Goal: Task Accomplishment & Management: Use online tool/utility

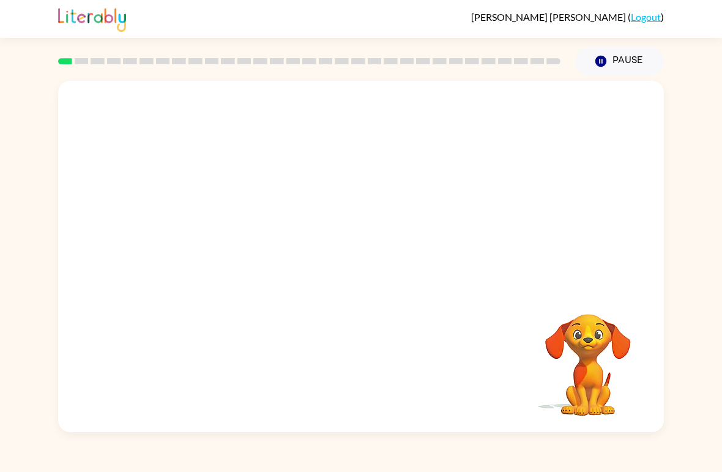
click at [129, 235] on div at bounding box center [361, 185] width 606 height 208
click at [602, 391] on video "Your browser must support playing .mp4 files to use Literably. Please try using…" at bounding box center [588, 356] width 122 height 122
click at [611, 354] on video "Your browser must support playing .mp4 files to use Literably. Please try using…" at bounding box center [588, 356] width 122 height 122
click at [223, 245] on video "Your browser must support playing .mp4 files to use Literably. Please try using…" at bounding box center [361, 185] width 606 height 208
click at [341, 280] on button "button" at bounding box center [361, 263] width 78 height 45
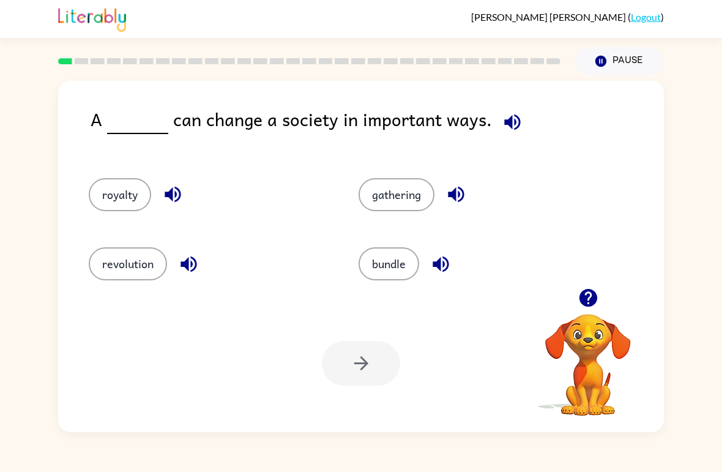
click at [108, 269] on button "revolution" at bounding box center [128, 263] width 78 height 33
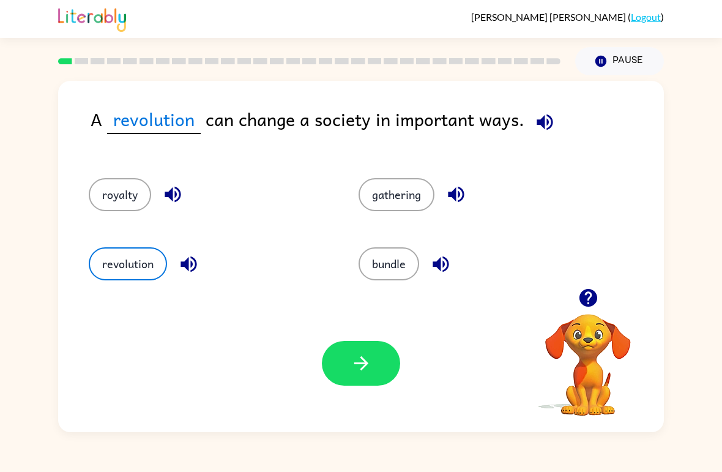
click at [336, 356] on button "button" at bounding box center [361, 363] width 78 height 45
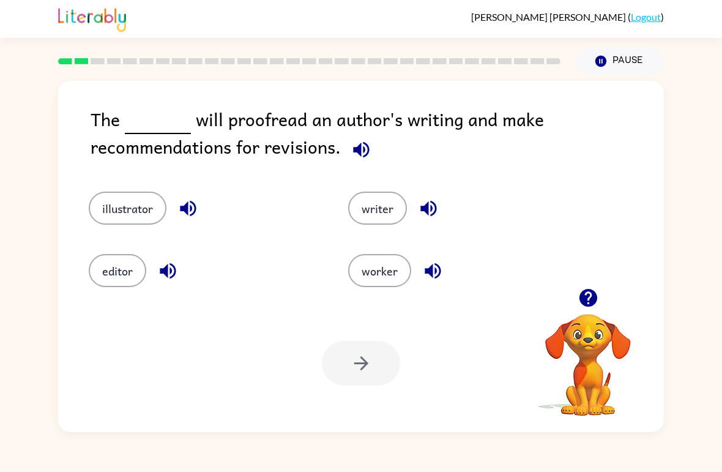
click at [109, 208] on button "illustrator" at bounding box center [128, 208] width 78 height 33
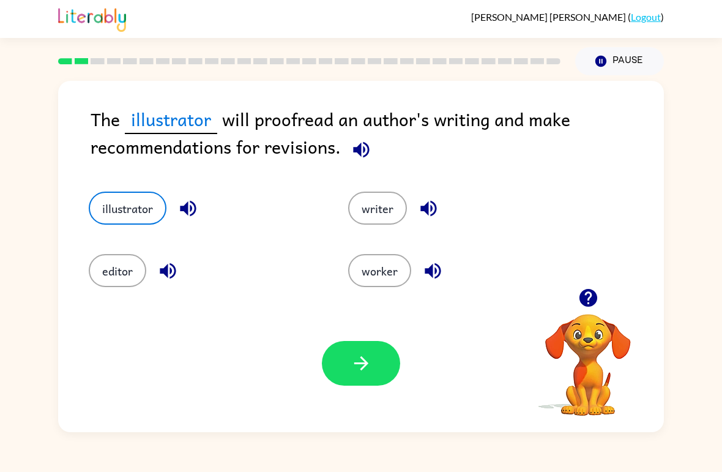
click at [378, 368] on button "button" at bounding box center [361, 363] width 78 height 45
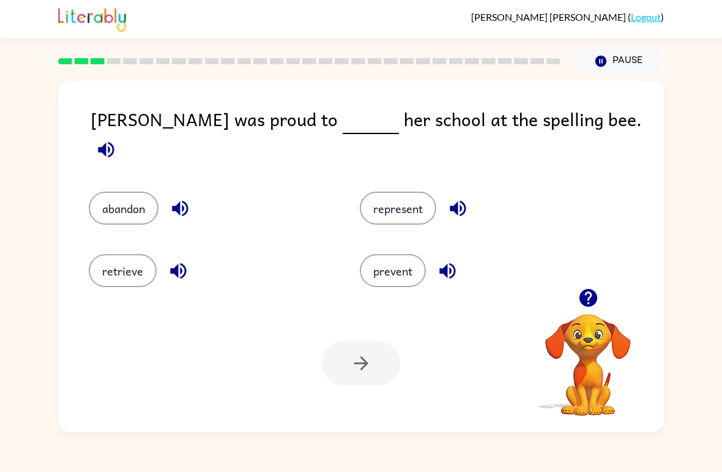
click at [410, 192] on button "represent" at bounding box center [398, 208] width 77 height 33
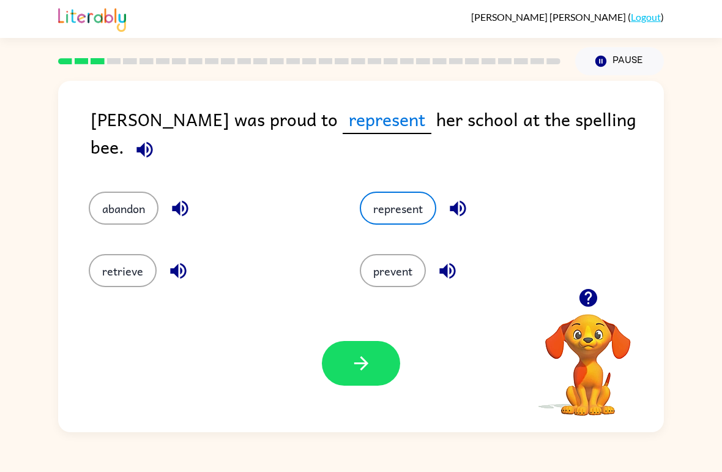
click at [375, 354] on button "button" at bounding box center [361, 363] width 78 height 45
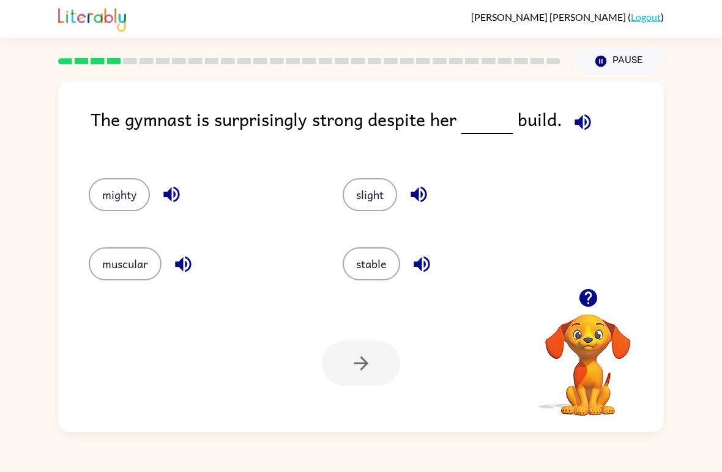
click at [140, 248] on button "muscular" at bounding box center [125, 263] width 73 height 33
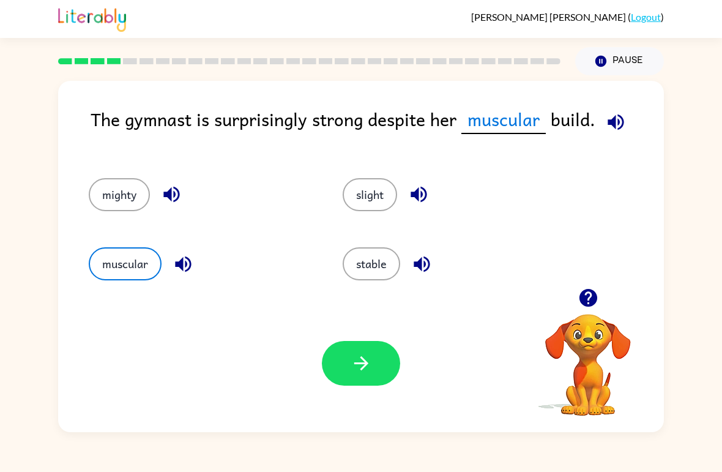
click at [354, 385] on button "button" at bounding box center [361, 363] width 78 height 45
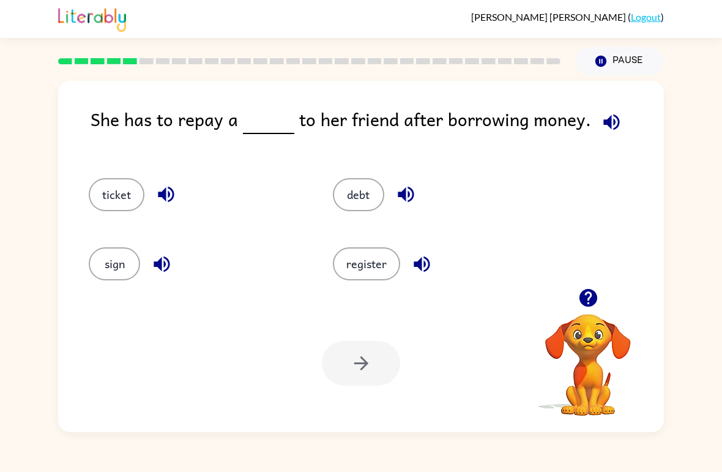
click at [357, 194] on button "debt" at bounding box center [358, 194] width 51 height 33
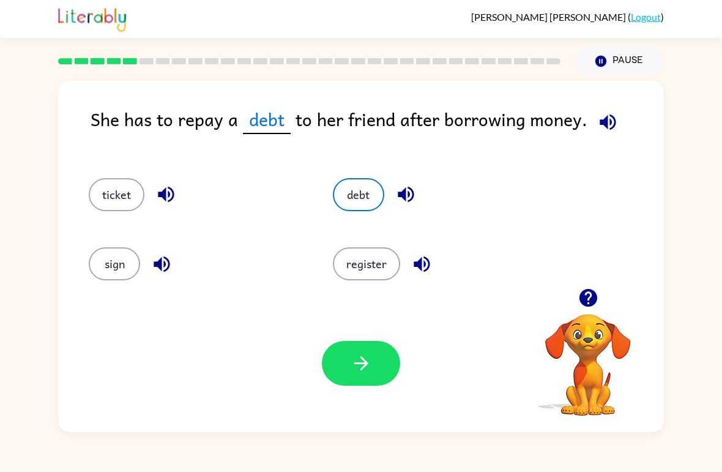
click at [372, 357] on icon "button" at bounding box center [361, 363] width 21 height 21
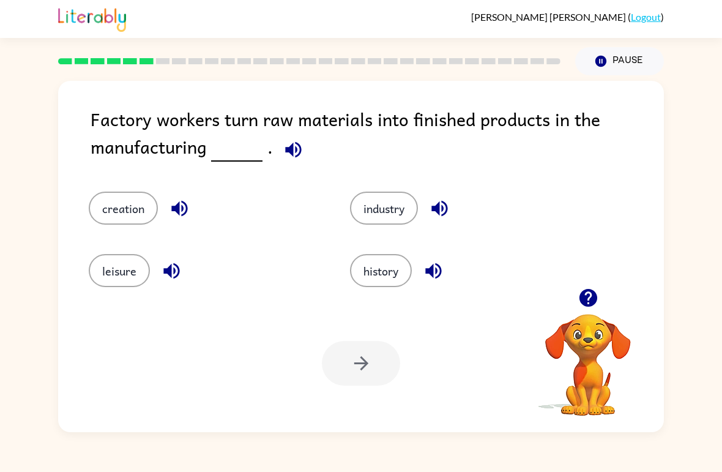
click at [365, 275] on button "history" at bounding box center [381, 270] width 62 height 33
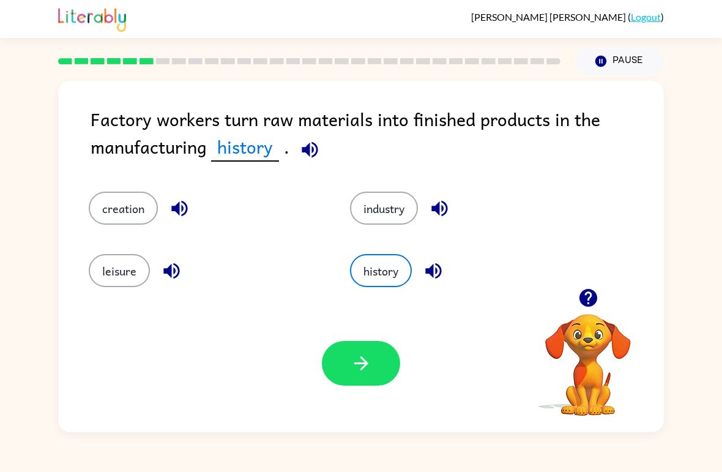
click at [113, 206] on button "creation" at bounding box center [123, 208] width 69 height 33
click at [362, 354] on icon "button" at bounding box center [361, 363] width 21 height 21
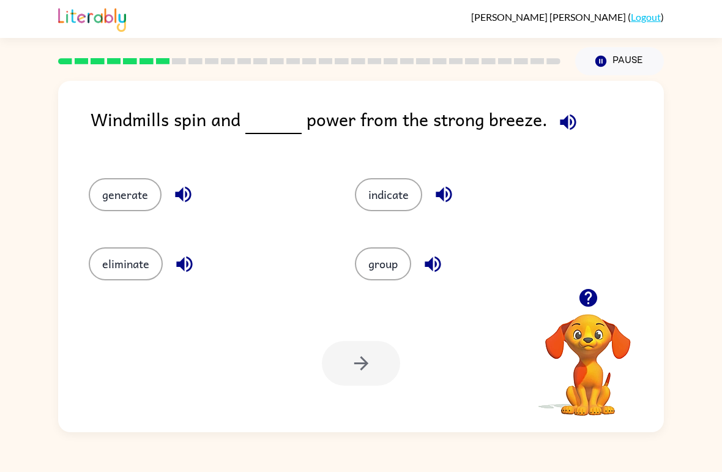
click at [113, 201] on button "generate" at bounding box center [125, 194] width 73 height 33
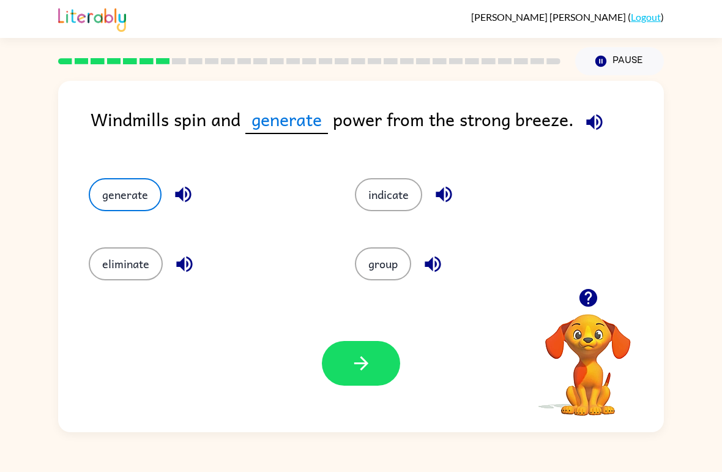
click at [361, 368] on icon "button" at bounding box center [361, 363] width 21 height 21
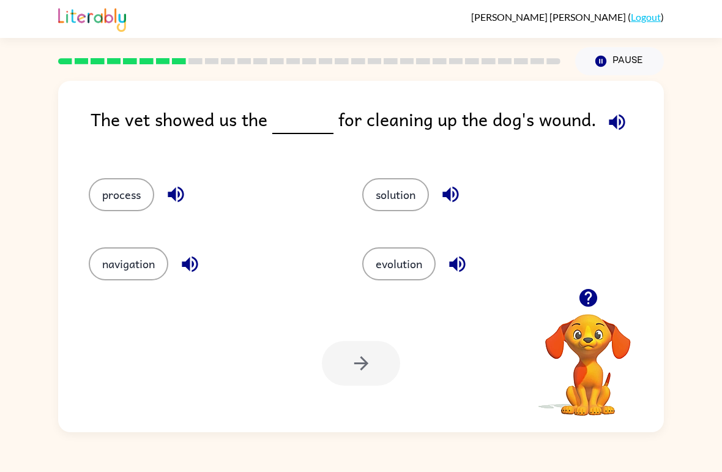
click at [404, 184] on button "solution" at bounding box center [395, 194] width 67 height 33
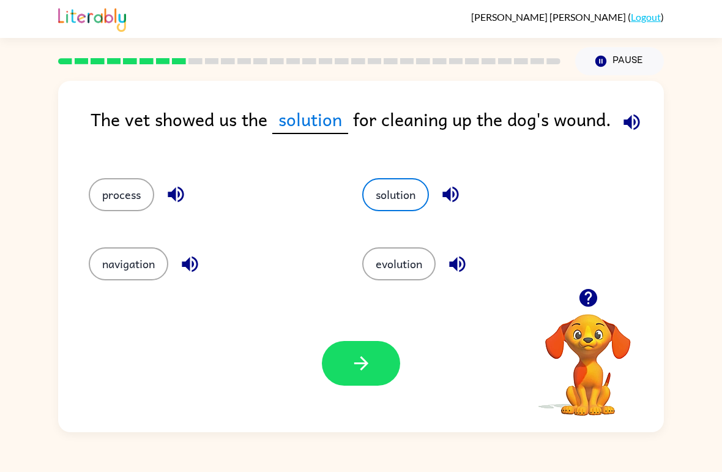
click at [380, 372] on button "button" at bounding box center [361, 363] width 78 height 45
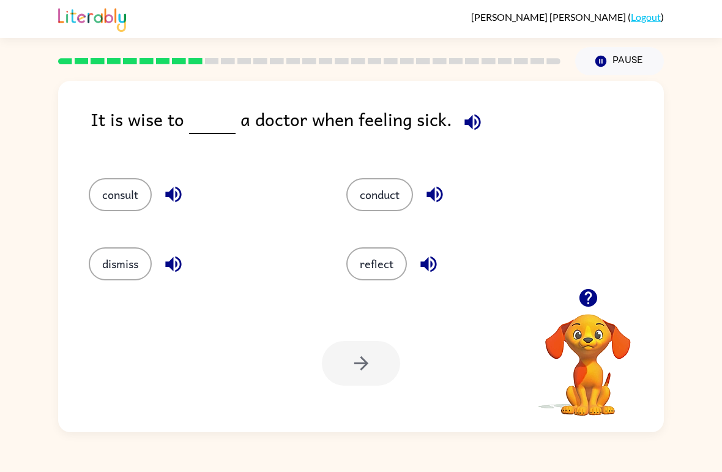
click at [129, 188] on button "consult" at bounding box center [120, 194] width 63 height 33
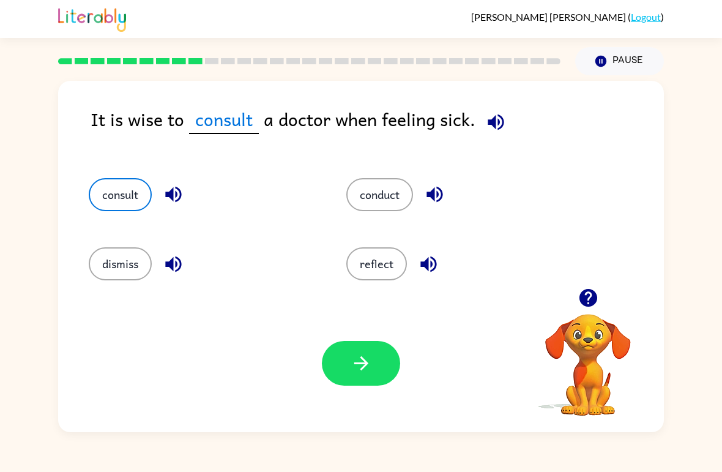
click at [397, 358] on button "button" at bounding box center [361, 363] width 78 height 45
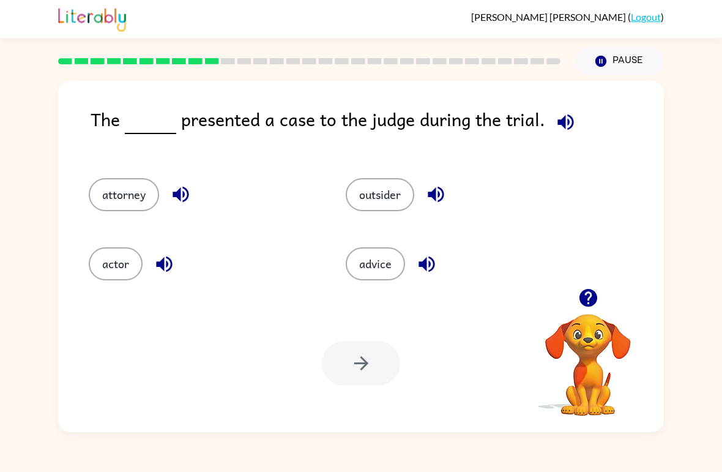
click at [122, 278] on button "actor" at bounding box center [116, 263] width 54 height 33
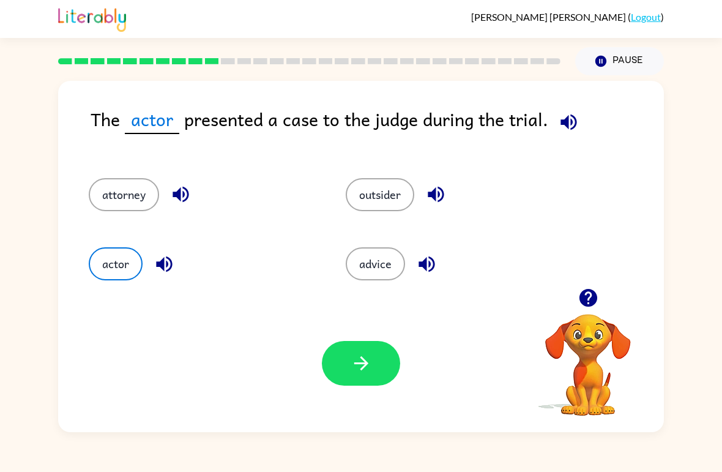
click at [376, 350] on button "button" at bounding box center [361, 363] width 78 height 45
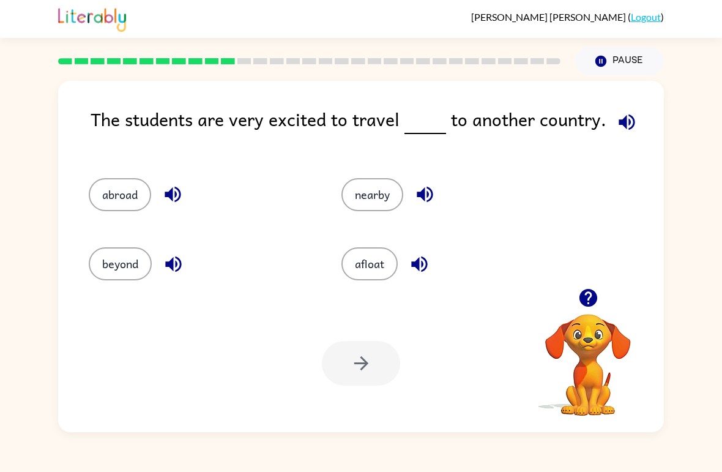
click at [369, 192] on button "nearby" at bounding box center [373, 194] width 62 height 33
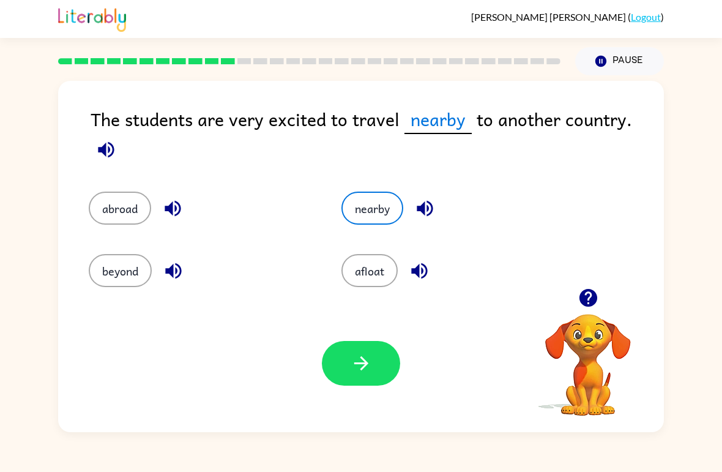
click at [345, 366] on button "button" at bounding box center [361, 363] width 78 height 45
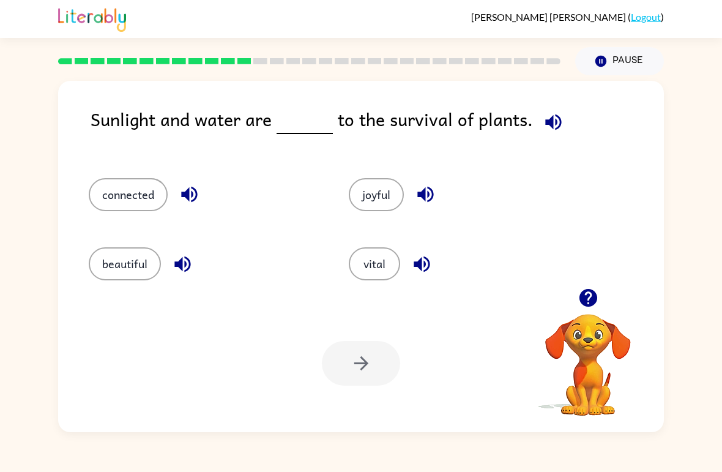
click at [127, 197] on button "connected" at bounding box center [128, 194] width 79 height 33
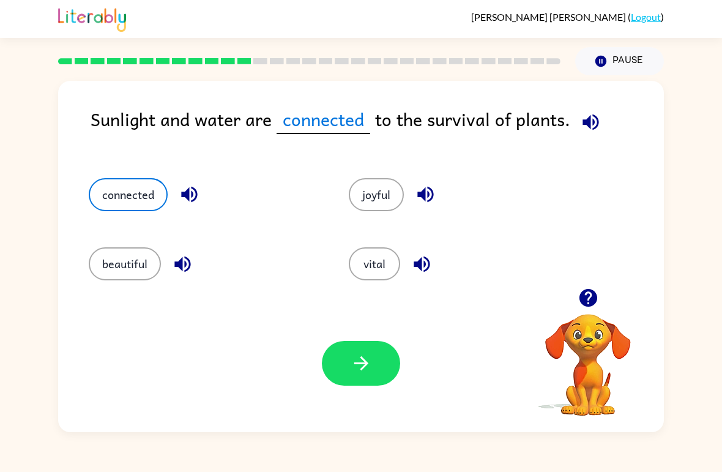
click at [356, 355] on icon "button" at bounding box center [361, 363] width 21 height 21
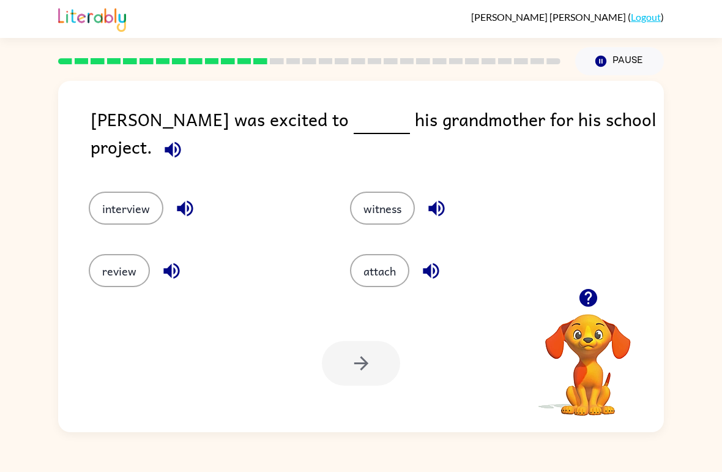
click at [137, 192] on button "interview" at bounding box center [126, 208] width 75 height 33
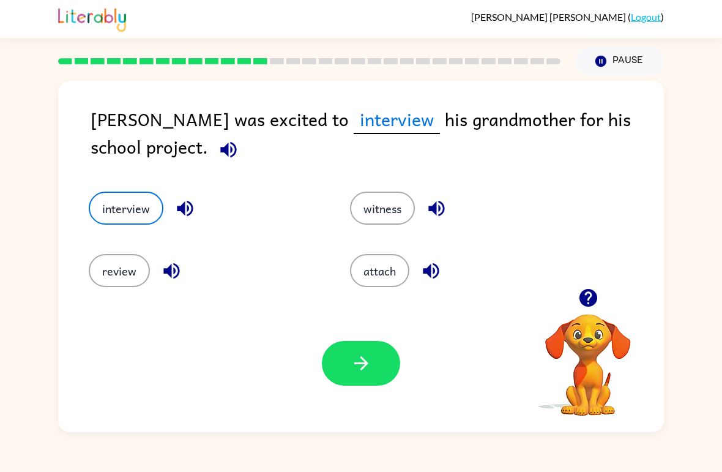
click at [363, 369] on icon "button" at bounding box center [361, 363] width 14 height 14
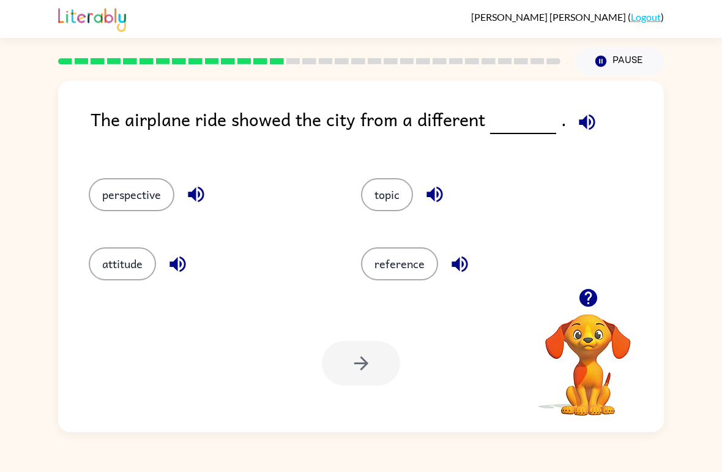
click at [405, 275] on button "reference" at bounding box center [399, 263] width 77 height 33
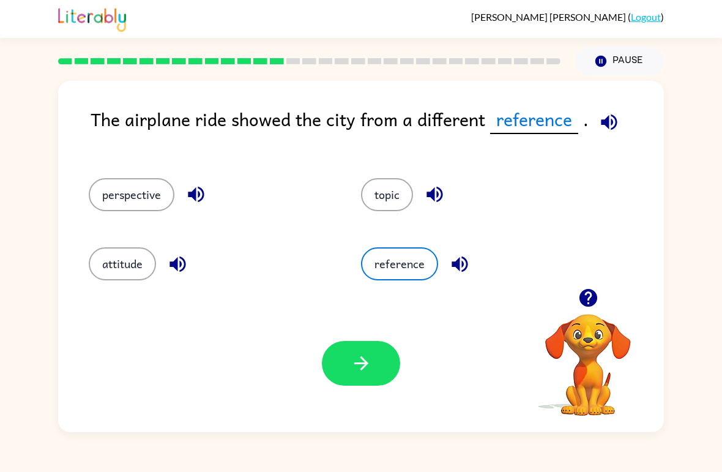
click at [375, 363] on button "button" at bounding box center [361, 363] width 78 height 45
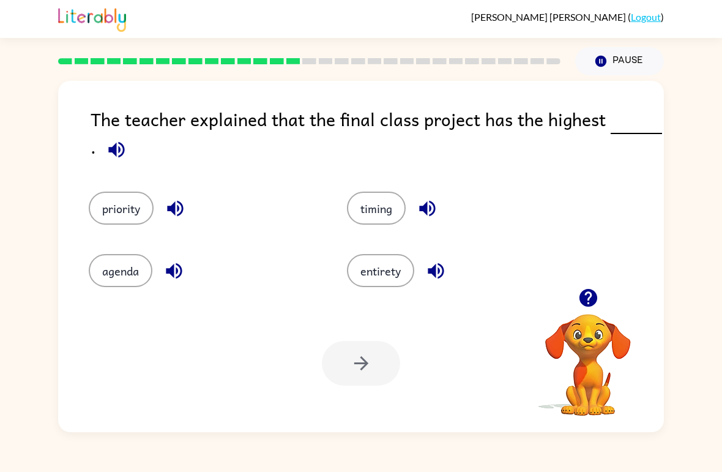
click at [397, 275] on button "entirety" at bounding box center [380, 270] width 67 height 33
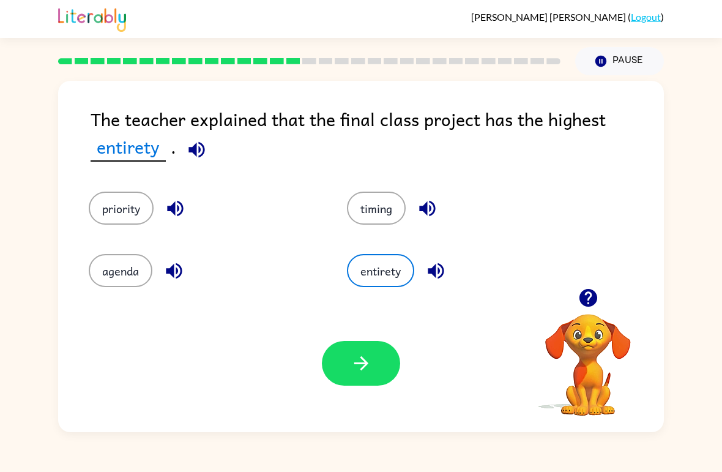
click at [118, 209] on button "priority" at bounding box center [121, 208] width 65 height 33
click at [388, 202] on button "timing" at bounding box center [376, 208] width 59 height 33
click at [378, 365] on button "button" at bounding box center [361, 363] width 78 height 45
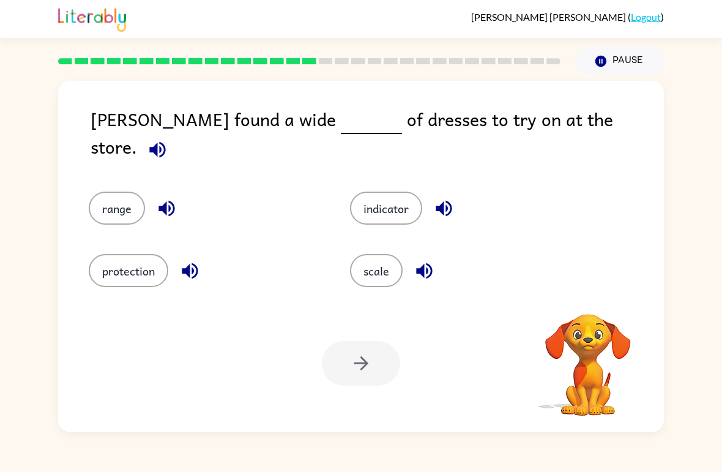
click at [373, 205] on button "indicator" at bounding box center [386, 208] width 72 height 33
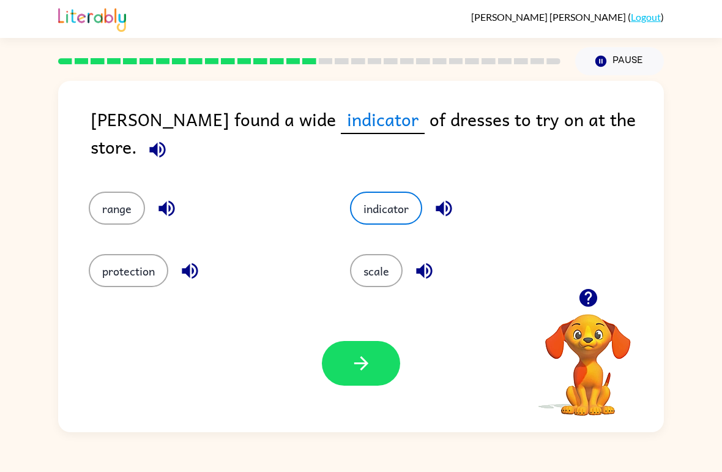
click at [110, 192] on button "range" at bounding box center [117, 208] width 56 height 33
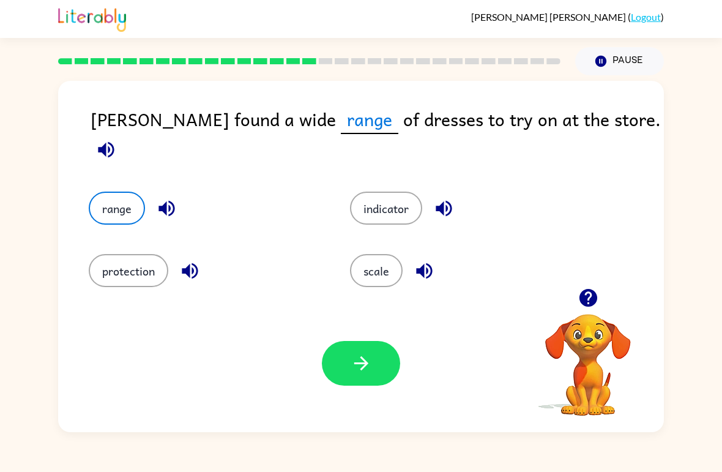
click at [369, 359] on icon "button" at bounding box center [361, 363] width 21 height 21
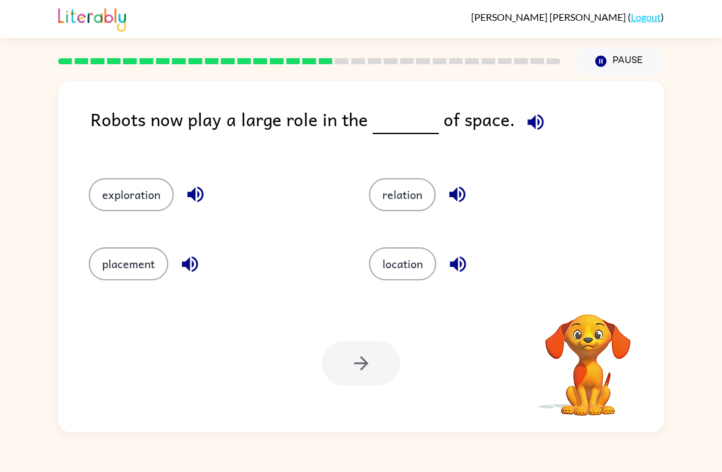
click at [136, 187] on button "exploration" at bounding box center [131, 194] width 85 height 33
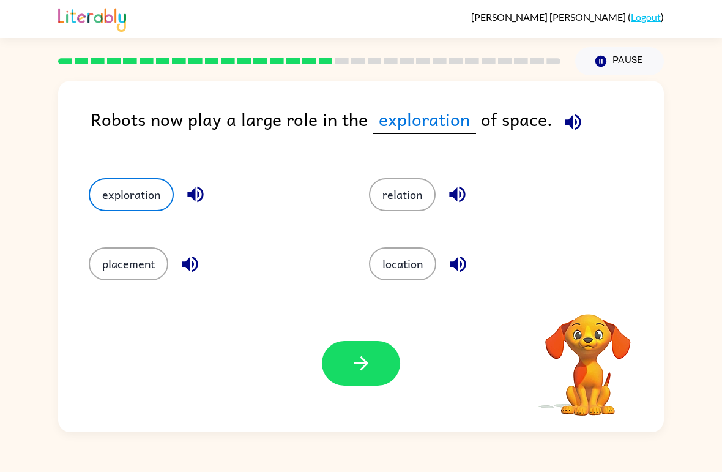
click at [373, 372] on button "button" at bounding box center [361, 363] width 78 height 45
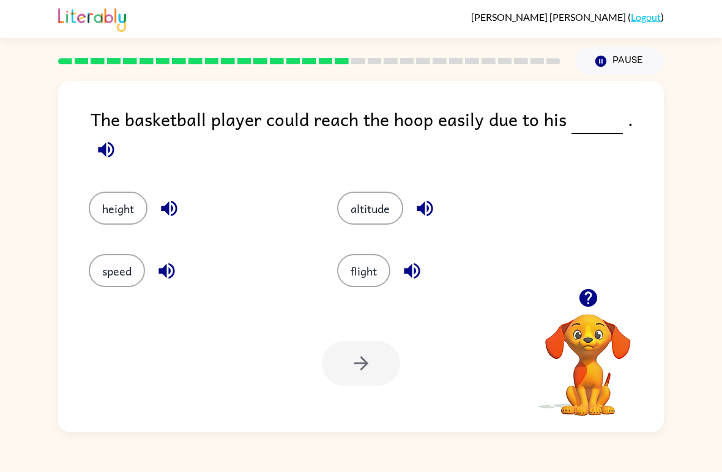
click at [128, 192] on button "height" at bounding box center [118, 208] width 59 height 33
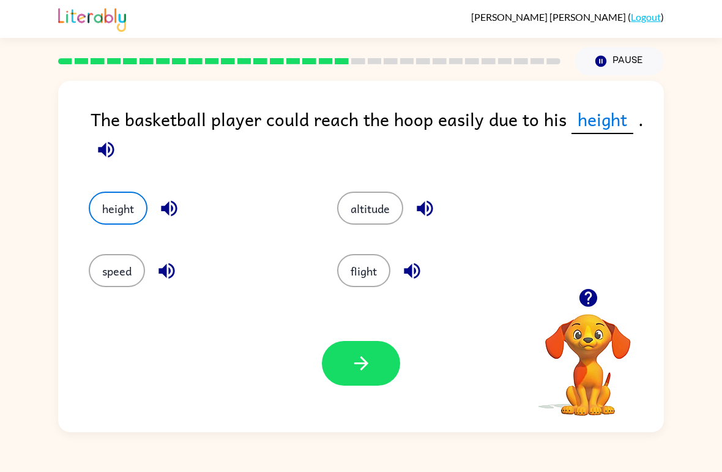
click at [369, 381] on button "button" at bounding box center [361, 363] width 78 height 45
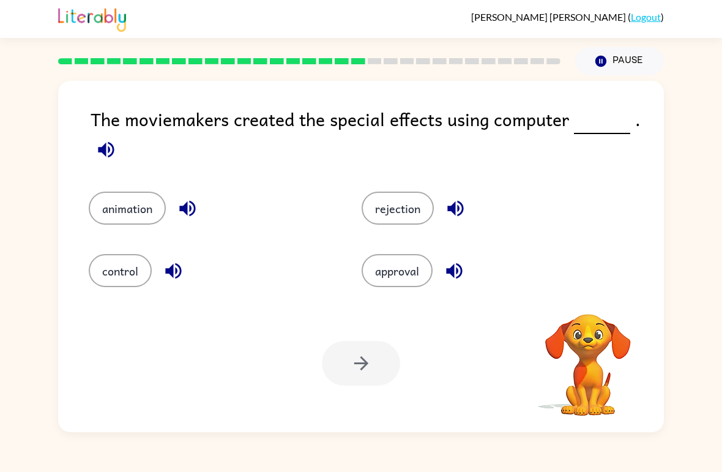
click at [129, 197] on button "animation" at bounding box center [127, 208] width 77 height 33
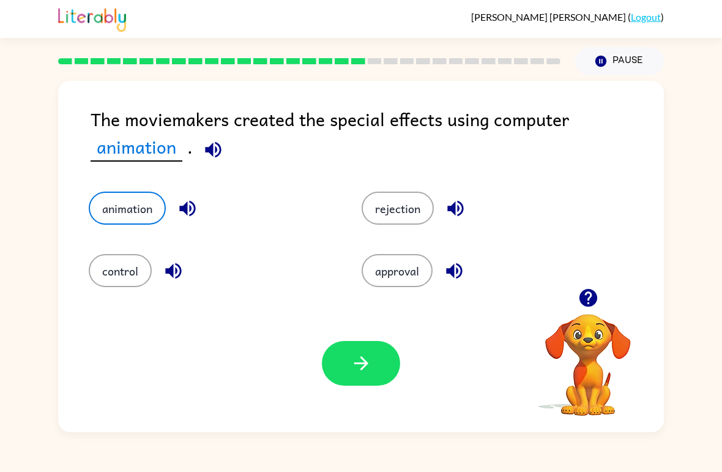
click at [372, 372] on button "button" at bounding box center [361, 363] width 78 height 45
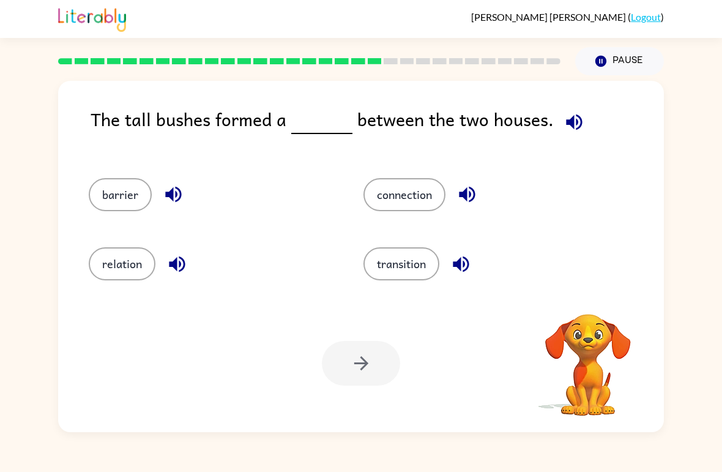
click at [115, 219] on div "barrier" at bounding box center [203, 189] width 275 height 69
click at [129, 183] on button "barrier" at bounding box center [120, 194] width 63 height 33
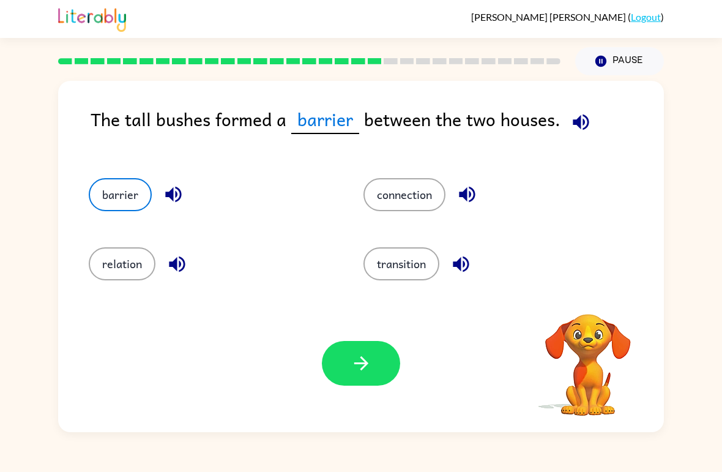
click at [383, 366] on button "button" at bounding box center [361, 363] width 78 height 45
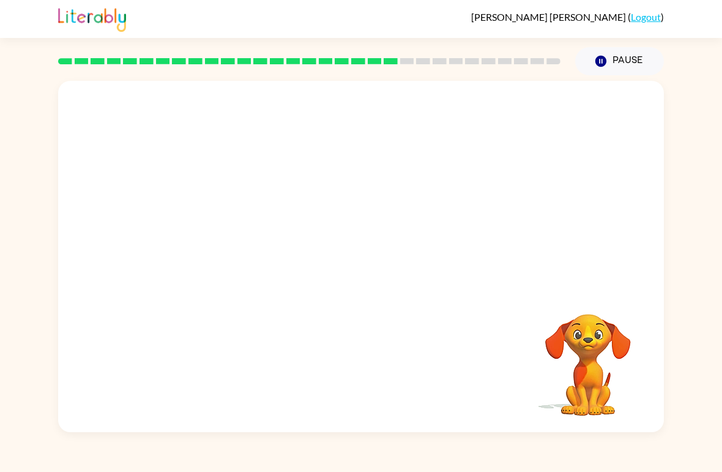
click at [288, 266] on div at bounding box center [361, 185] width 606 height 208
click at [283, 255] on video "Your browser must support playing .mp4 files to use Literably. Please try using…" at bounding box center [361, 185] width 606 height 208
click at [375, 271] on button "button" at bounding box center [361, 263] width 78 height 45
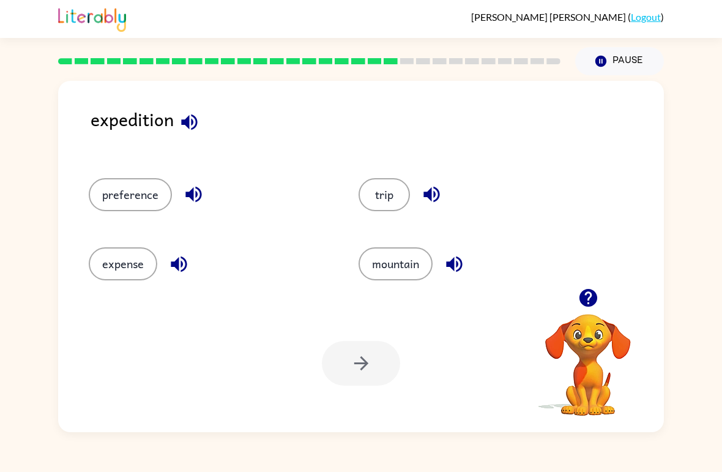
click at [389, 200] on button "trip" at bounding box center [384, 194] width 51 height 33
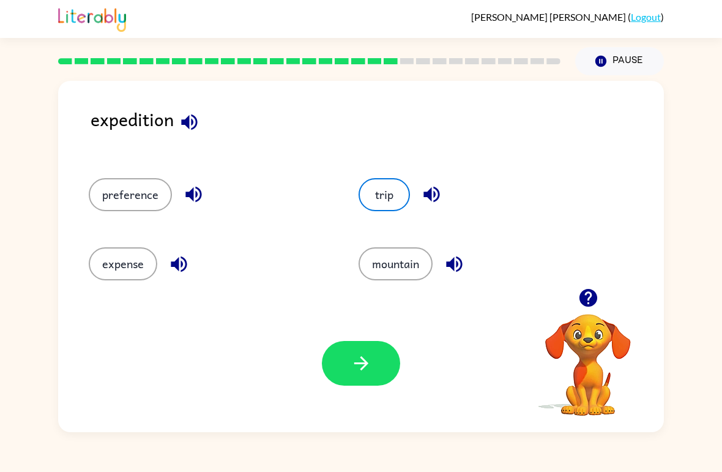
click at [372, 369] on button "button" at bounding box center [361, 363] width 78 height 45
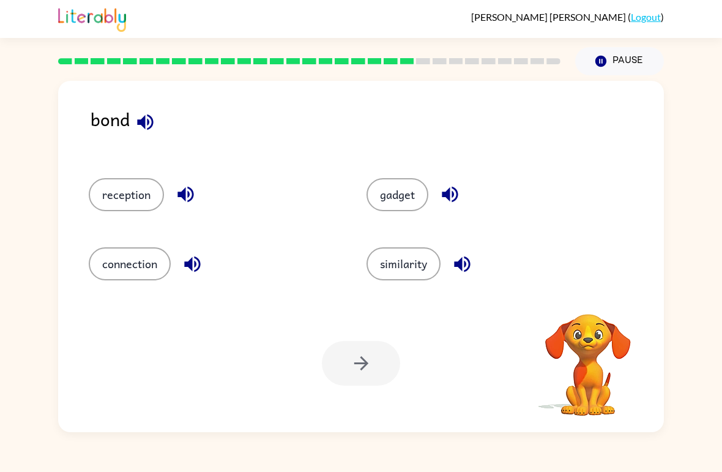
click at [406, 196] on button "gadget" at bounding box center [398, 194] width 62 height 33
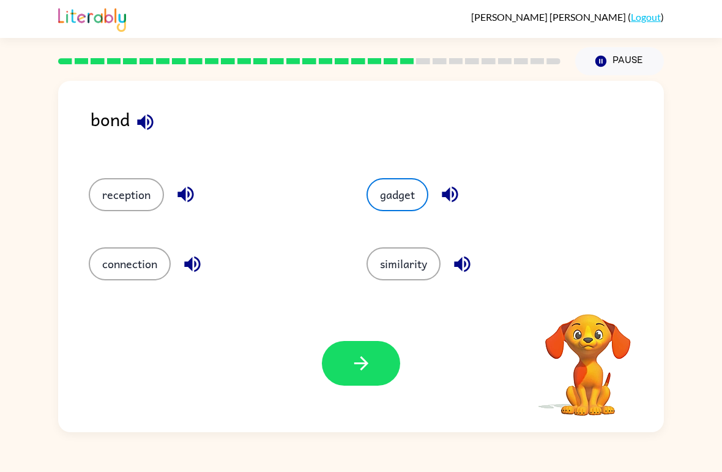
click at [108, 185] on button "reception" at bounding box center [126, 194] width 75 height 33
click at [134, 258] on button "connection" at bounding box center [130, 263] width 82 height 33
click at [403, 263] on button "similarity" at bounding box center [404, 263] width 74 height 33
click at [130, 181] on button "reception" at bounding box center [126, 194] width 75 height 33
click at [379, 378] on button "button" at bounding box center [361, 363] width 78 height 45
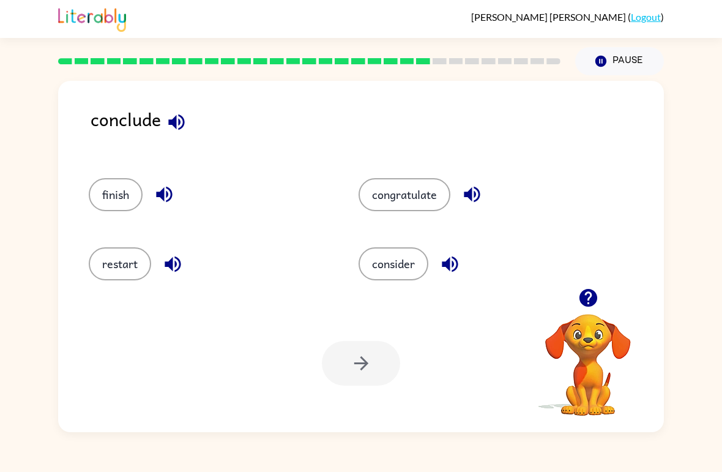
click at [403, 259] on button "consider" at bounding box center [394, 263] width 70 height 33
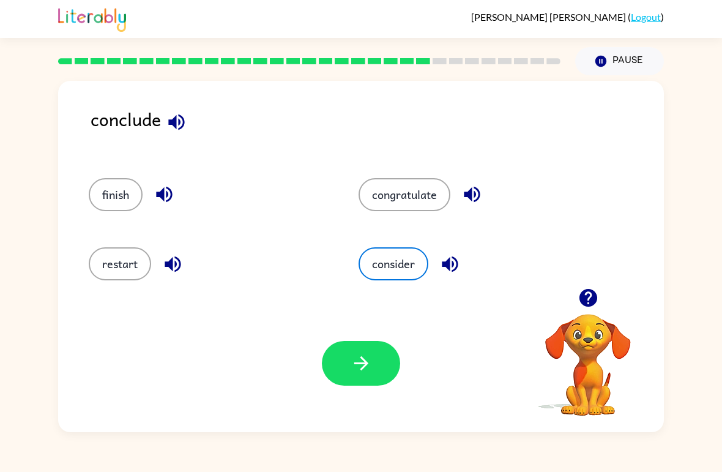
click at [378, 363] on button "button" at bounding box center [361, 363] width 78 height 45
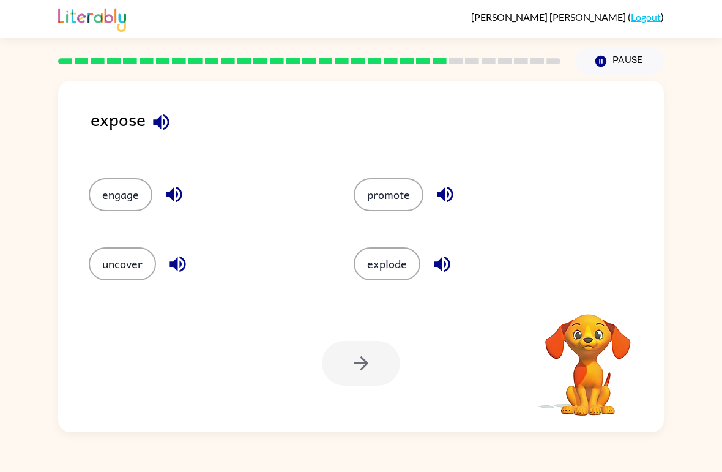
click at [123, 266] on button "uncover" at bounding box center [122, 263] width 67 height 33
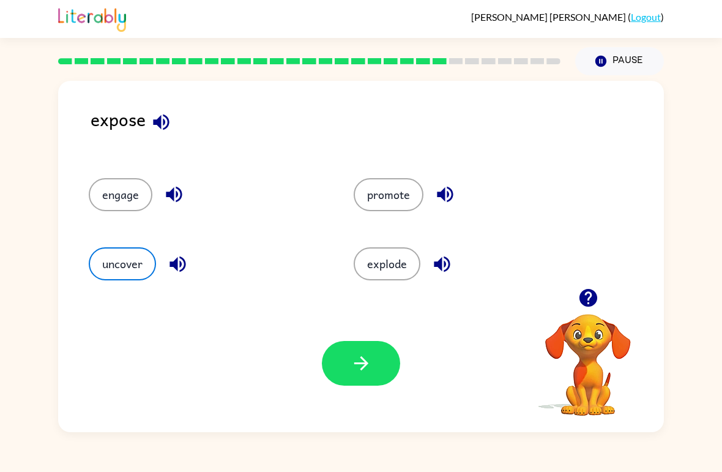
click at [364, 365] on icon "button" at bounding box center [361, 363] width 21 height 21
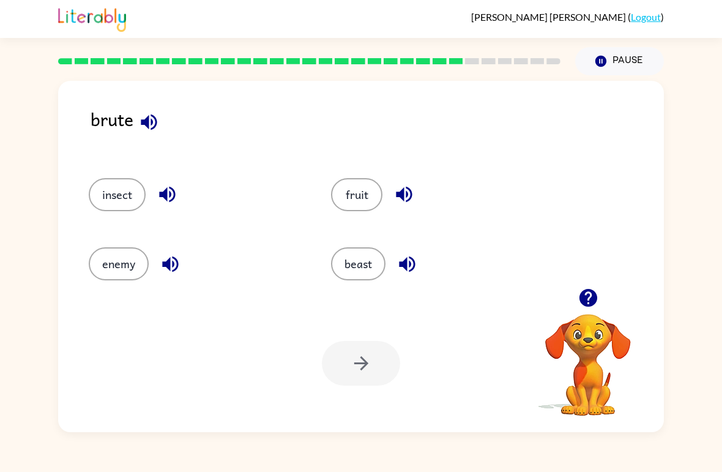
click at [115, 201] on button "insect" at bounding box center [117, 194] width 57 height 33
click at [376, 366] on button "button" at bounding box center [361, 363] width 78 height 45
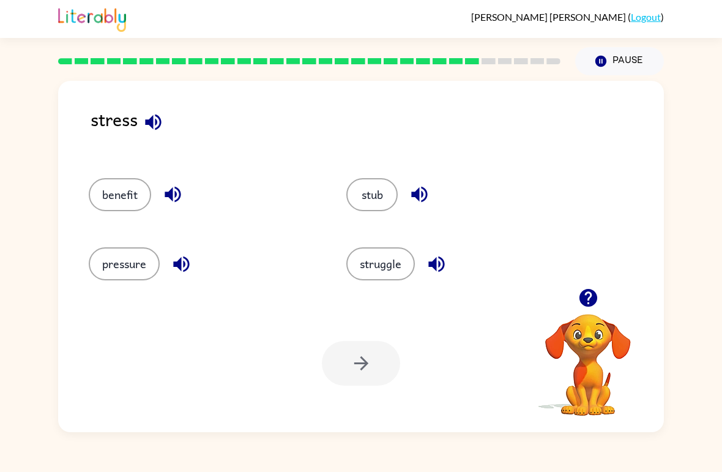
click at [403, 266] on button "struggle" at bounding box center [380, 263] width 69 height 33
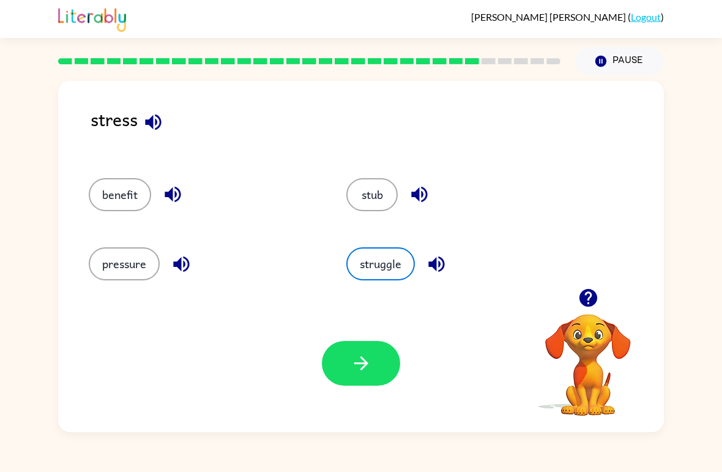
click at [113, 261] on button "pressure" at bounding box center [124, 263] width 71 height 33
click at [362, 352] on button "button" at bounding box center [361, 363] width 78 height 45
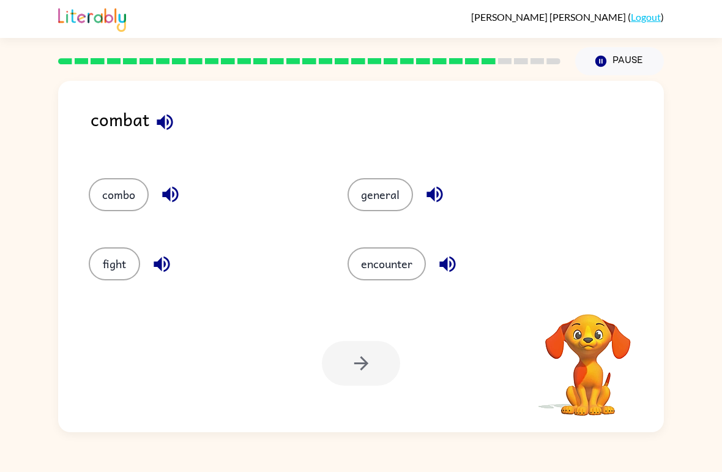
click at [108, 267] on button "fight" at bounding box center [114, 263] width 51 height 33
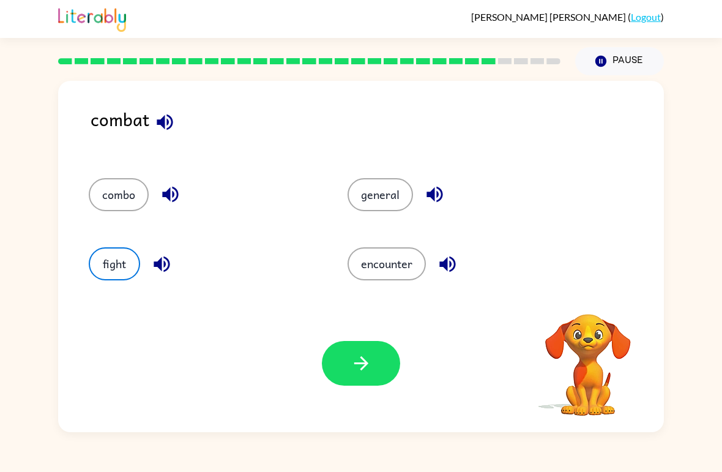
click at [369, 365] on icon "button" at bounding box center [361, 363] width 21 height 21
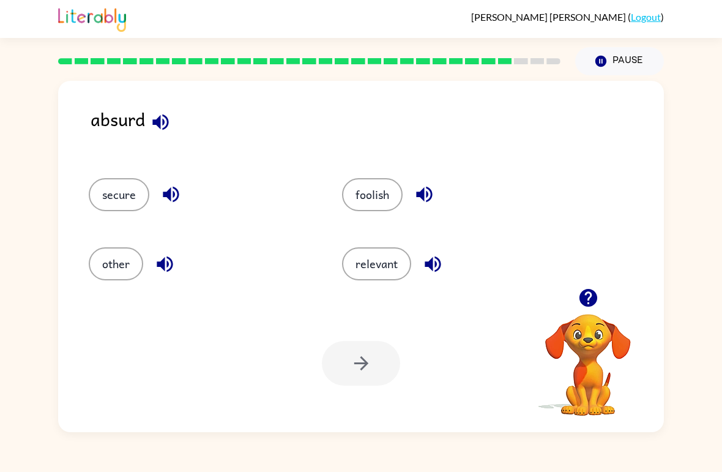
click at [383, 266] on button "relevant" at bounding box center [376, 263] width 69 height 33
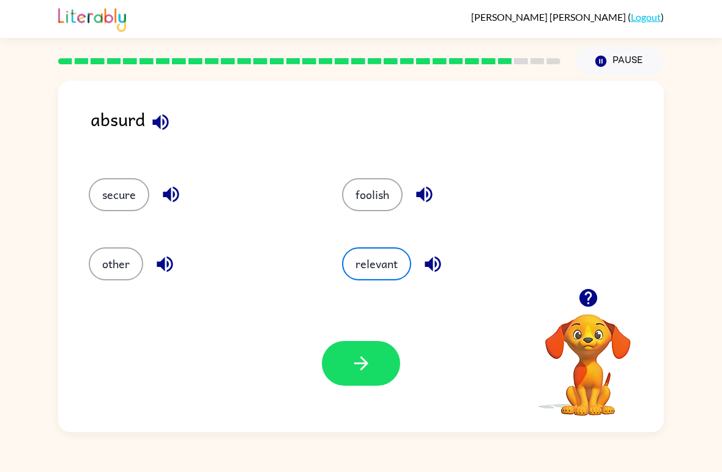
click at [370, 375] on button "button" at bounding box center [361, 363] width 78 height 45
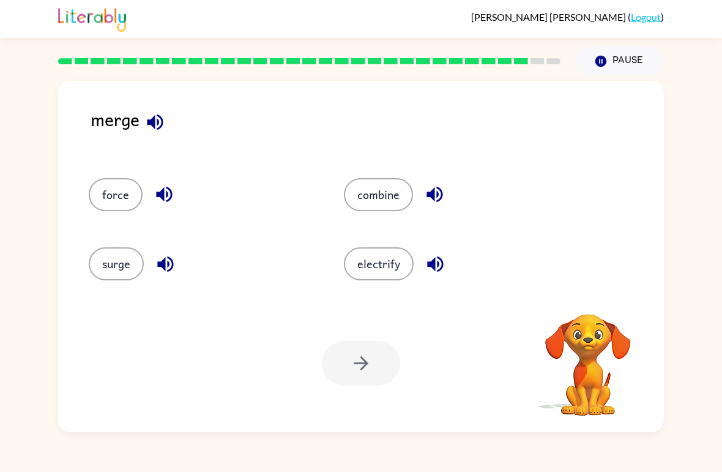
click at [119, 205] on button "force" at bounding box center [116, 194] width 54 height 33
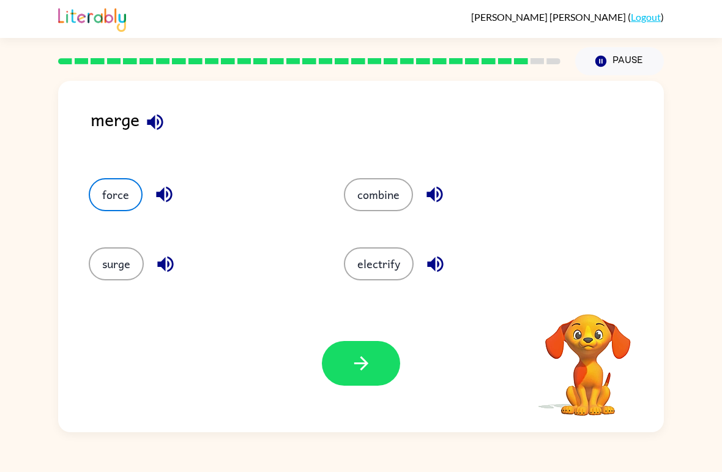
click at [370, 357] on icon "button" at bounding box center [361, 363] width 21 height 21
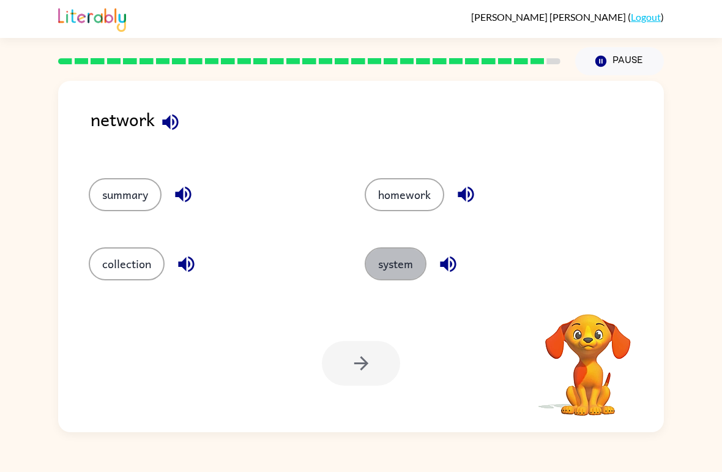
click at [402, 263] on button "system" at bounding box center [396, 263] width 62 height 33
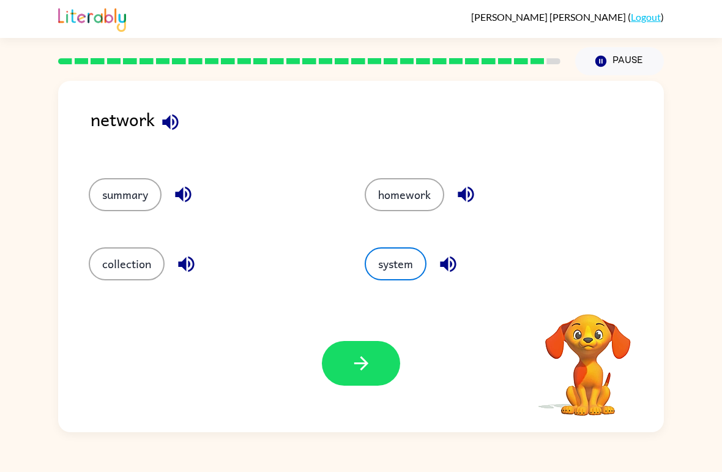
click at [363, 373] on icon "button" at bounding box center [361, 363] width 21 height 21
